Goal: Task Accomplishment & Management: Complete application form

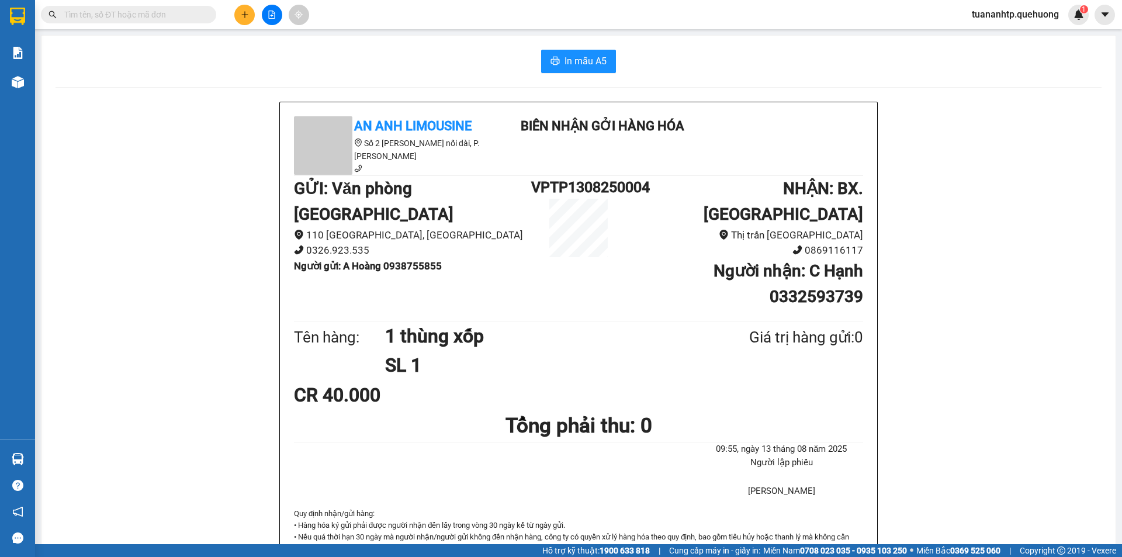
click at [254, 17] on button at bounding box center [244, 15] width 20 height 20
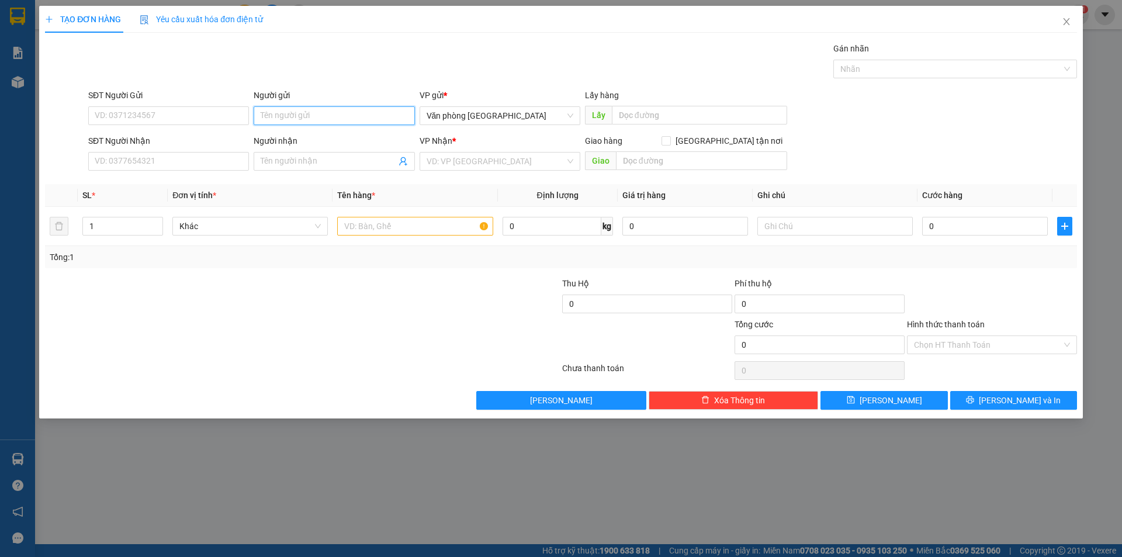
click at [318, 117] on input "Người gửi" at bounding box center [334, 115] width 161 height 19
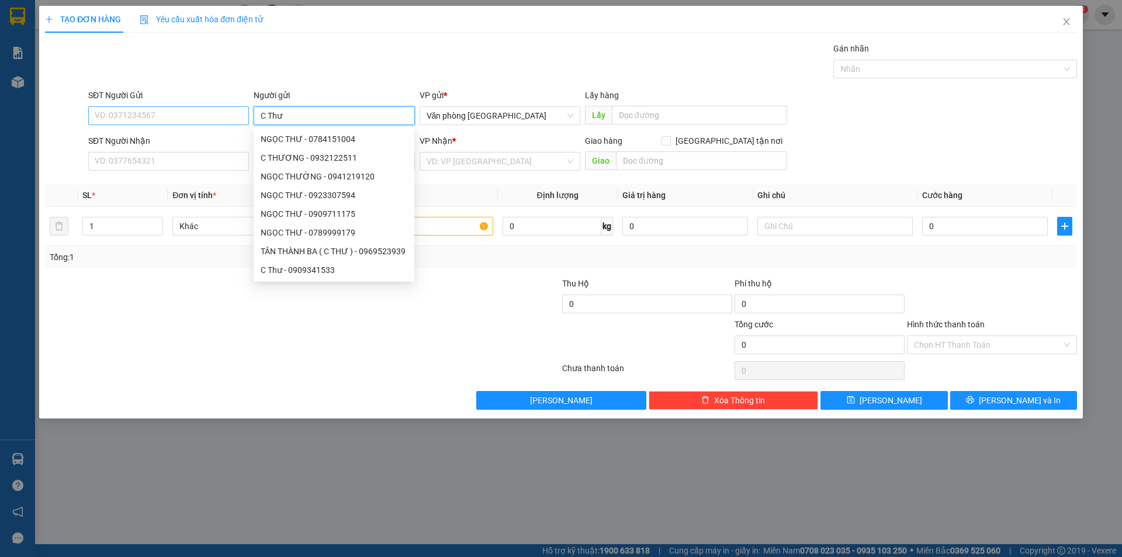
type input "C Thư"
click at [169, 121] on input "SĐT Người Gửi" at bounding box center [168, 115] width 161 height 19
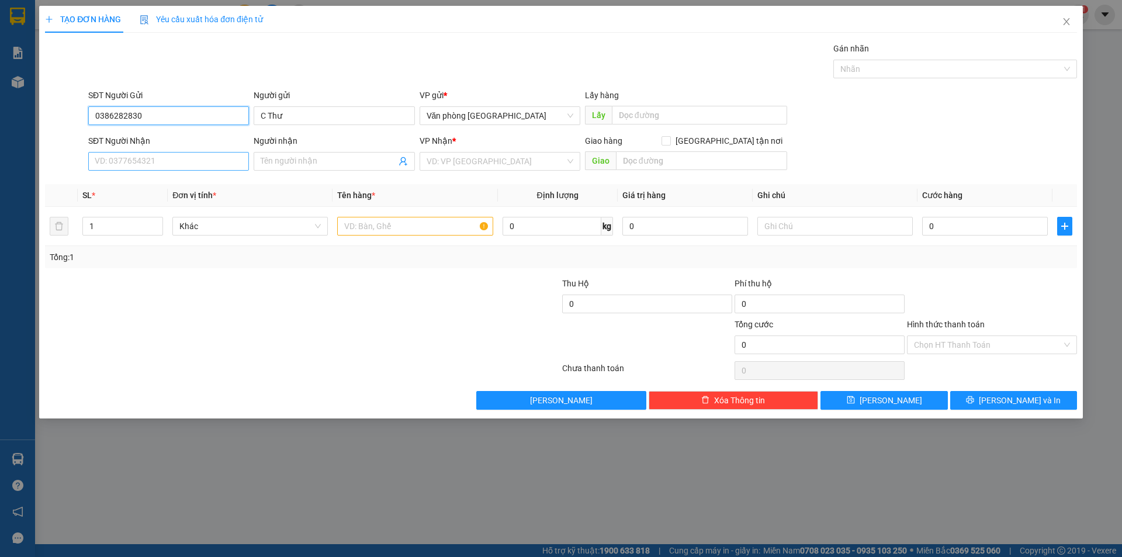
type input "0386282830"
drag, startPoint x: 151, startPoint y: 167, endPoint x: 158, endPoint y: 165, distance: 7.1
click at [153, 167] on input "SĐT Người Nhận" at bounding box center [168, 161] width 161 height 19
click at [280, 156] on input "Người nhận" at bounding box center [328, 161] width 135 height 13
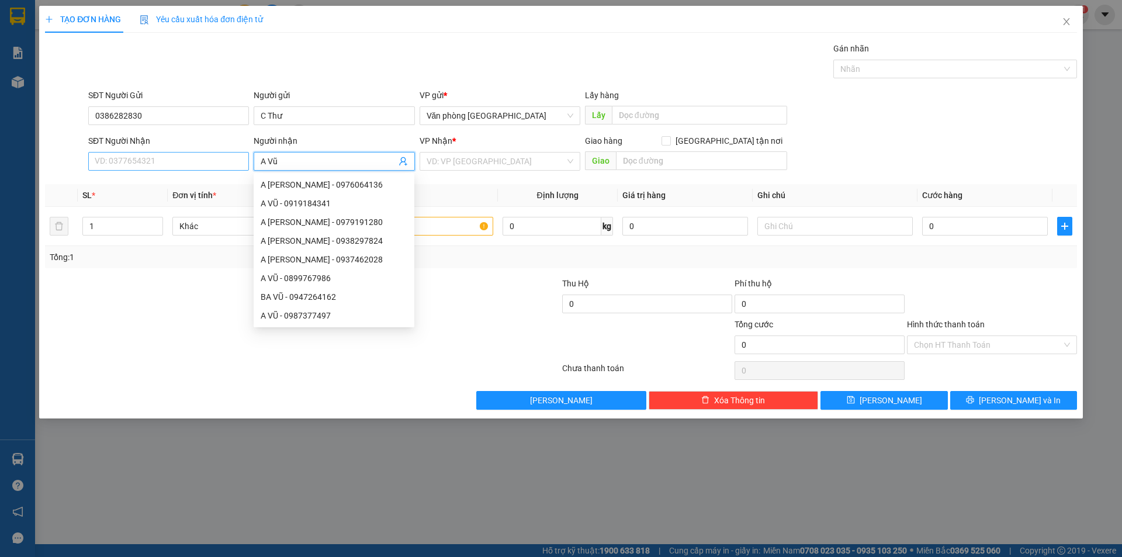
type input "A Vũ"
click at [172, 163] on input "SĐT Người Nhận" at bounding box center [168, 161] width 161 height 19
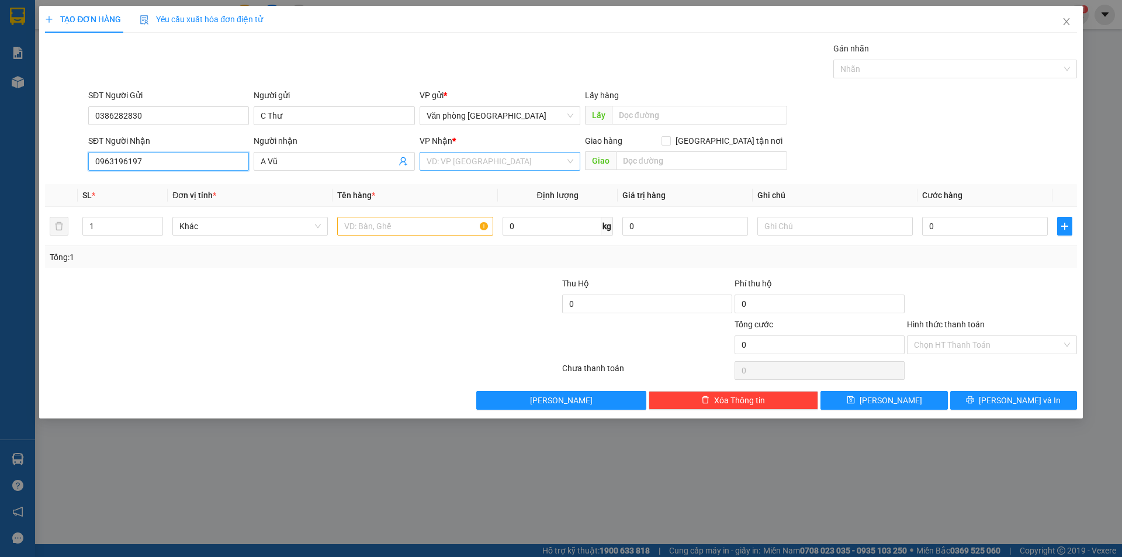
type input "0963196197"
click at [502, 168] on input "search" at bounding box center [495, 161] width 138 height 18
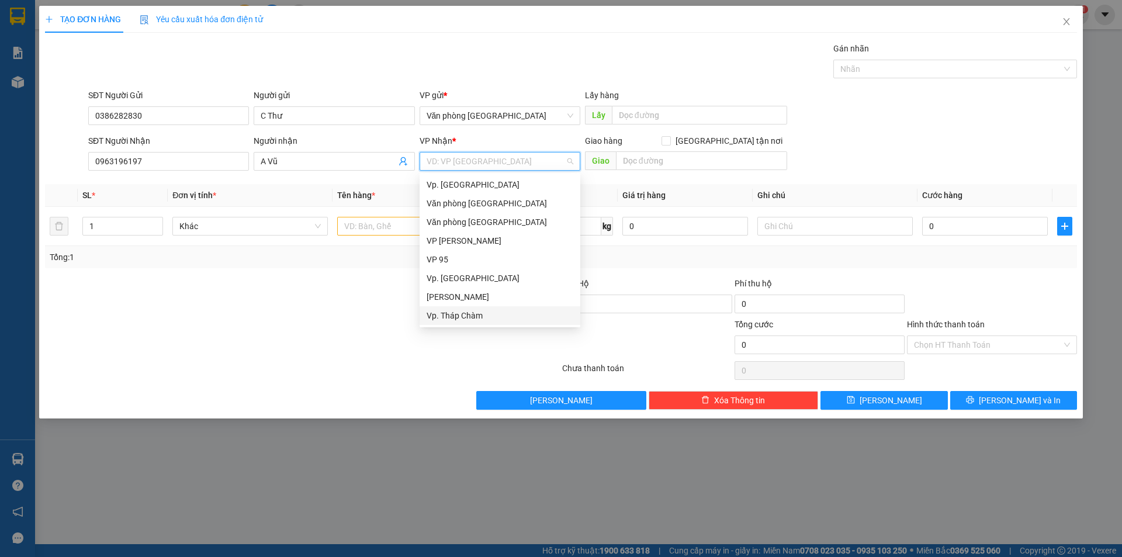
click at [466, 316] on div "Vp. Tháp Chàm" at bounding box center [499, 315] width 147 height 13
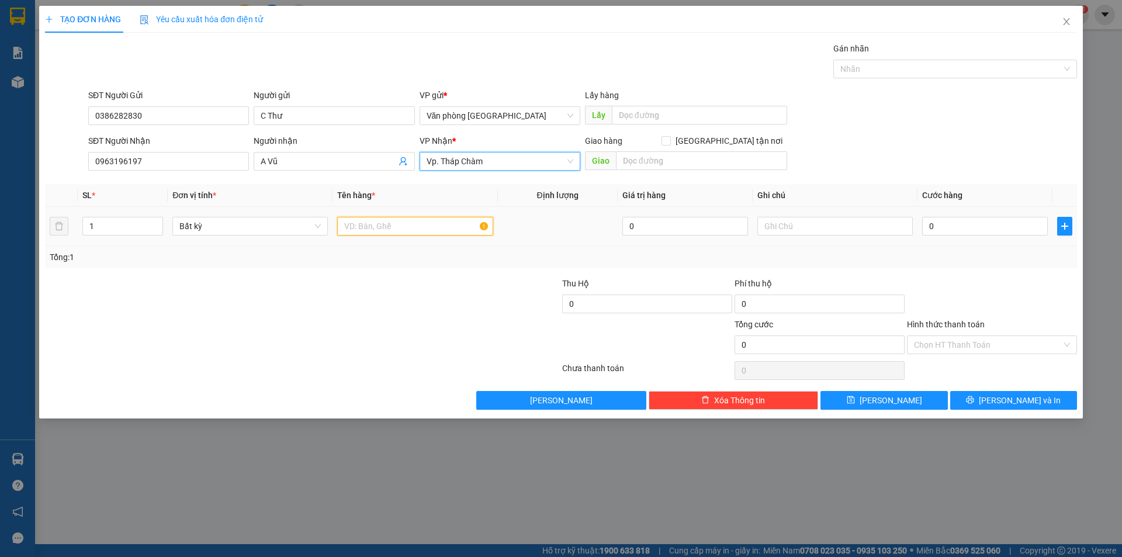
click at [404, 224] on input "text" at bounding box center [414, 226] width 155 height 19
type input "1 thùng giấy quấn bọc"
click at [947, 235] on input "0" at bounding box center [985, 226] width 126 height 19
click at [958, 227] on input "0" at bounding box center [985, 226] width 126 height 19
type input "6"
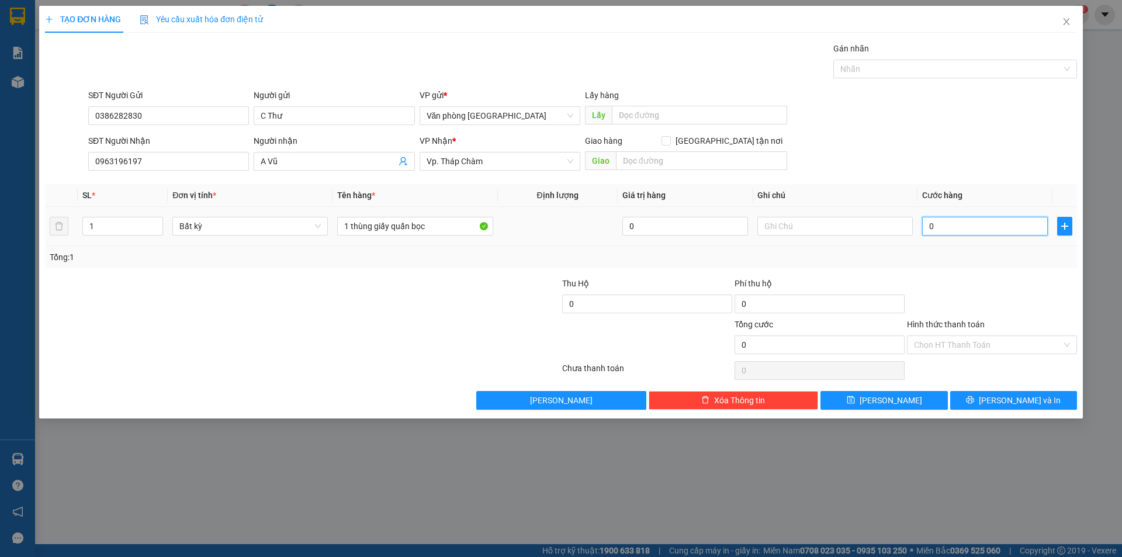
type input "6"
type input "60"
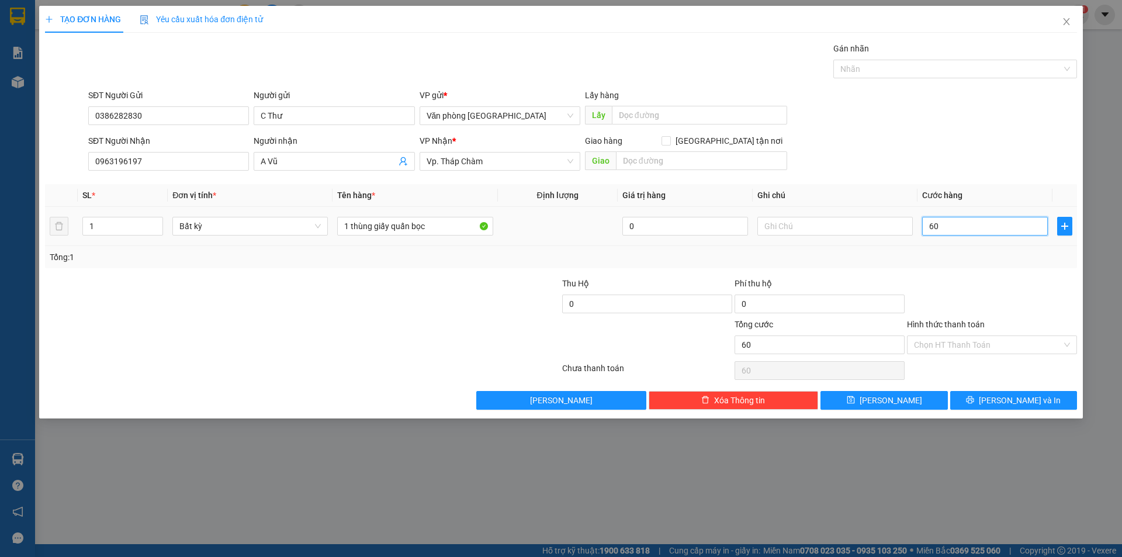
type input "600"
type input "6.000"
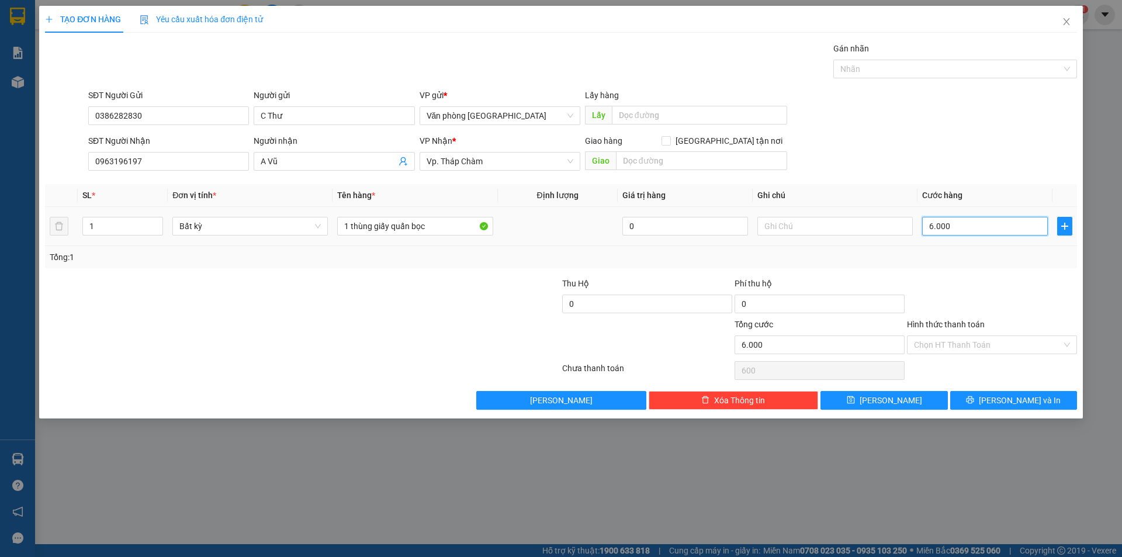
type input "6.000"
type input "60.000"
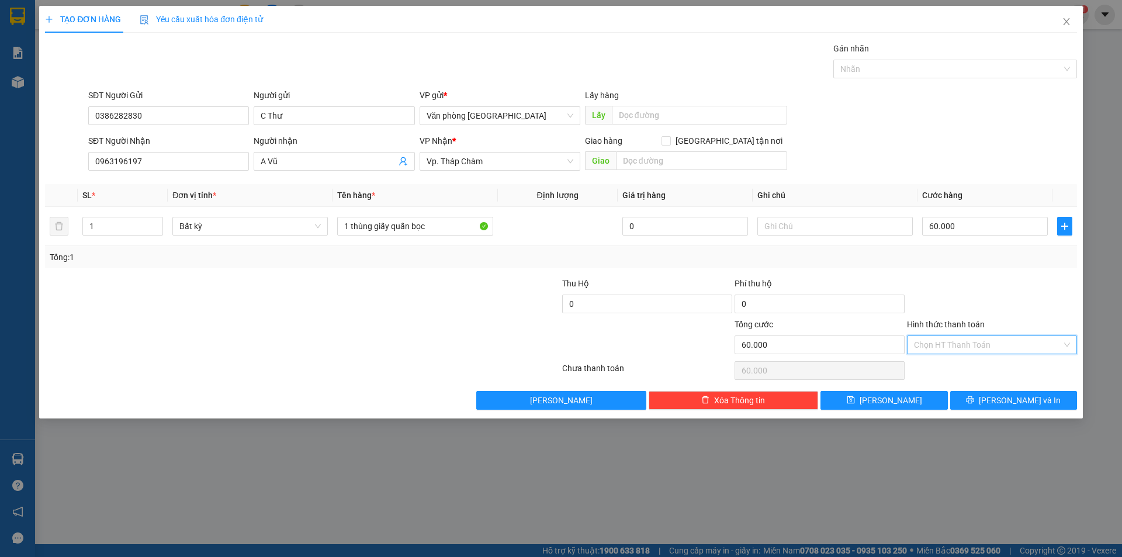
click at [971, 342] on input "Hình thức thanh toán" at bounding box center [988, 345] width 148 height 18
click at [967, 365] on div "Tại văn phòng" at bounding box center [992, 368] width 156 height 13
type input "0"
click at [1024, 403] on span "[PERSON_NAME] và In" at bounding box center [1020, 400] width 82 height 13
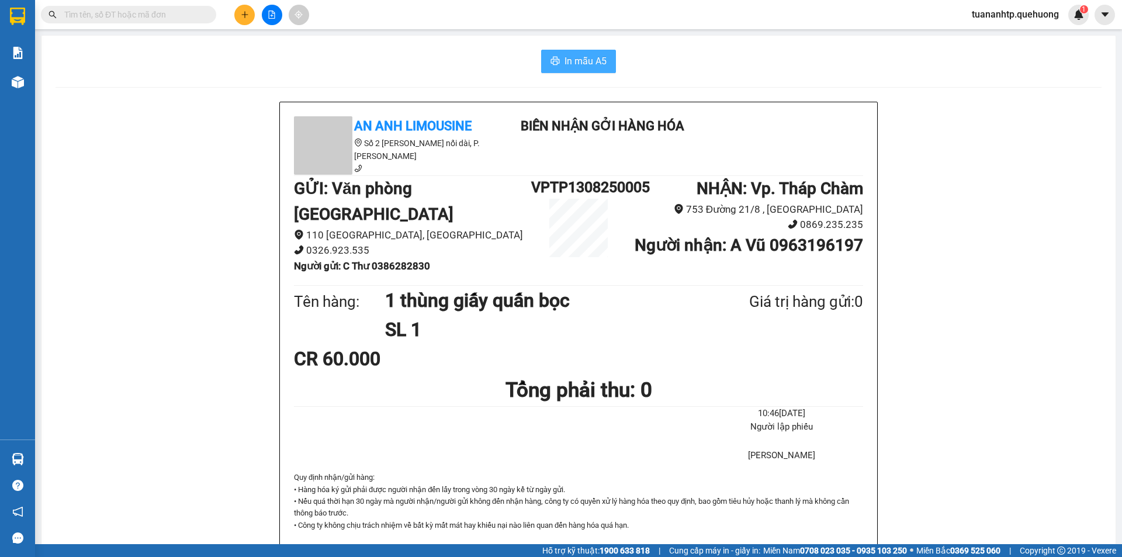
click at [569, 60] on span "In mẫu A5" at bounding box center [585, 61] width 42 height 15
